Goal: Find specific page/section: Find specific page/section

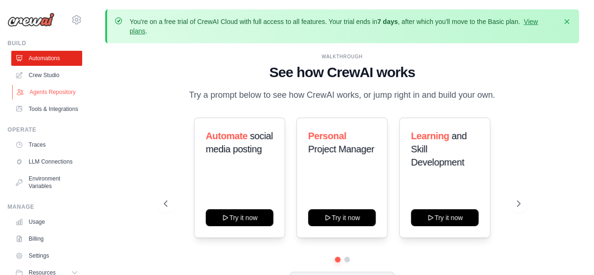
click at [41, 93] on link "Agents Repository" at bounding box center [47, 92] width 71 height 15
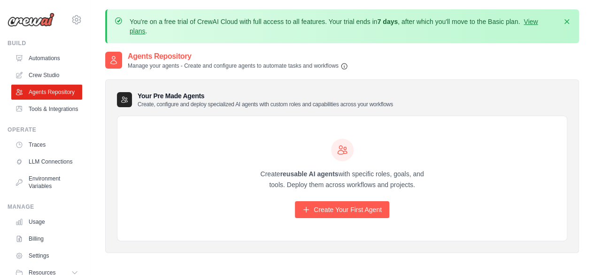
click at [48, 75] on link "Crew Studio" at bounding box center [46, 75] width 71 height 15
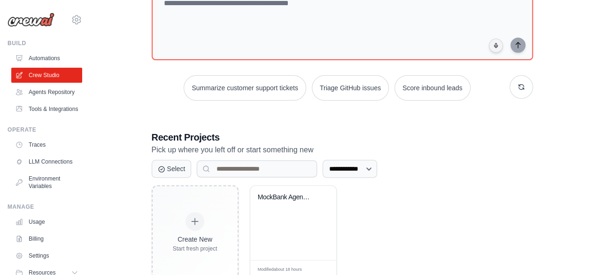
scroll to position [144, 0]
